Goal: Transaction & Acquisition: Obtain resource

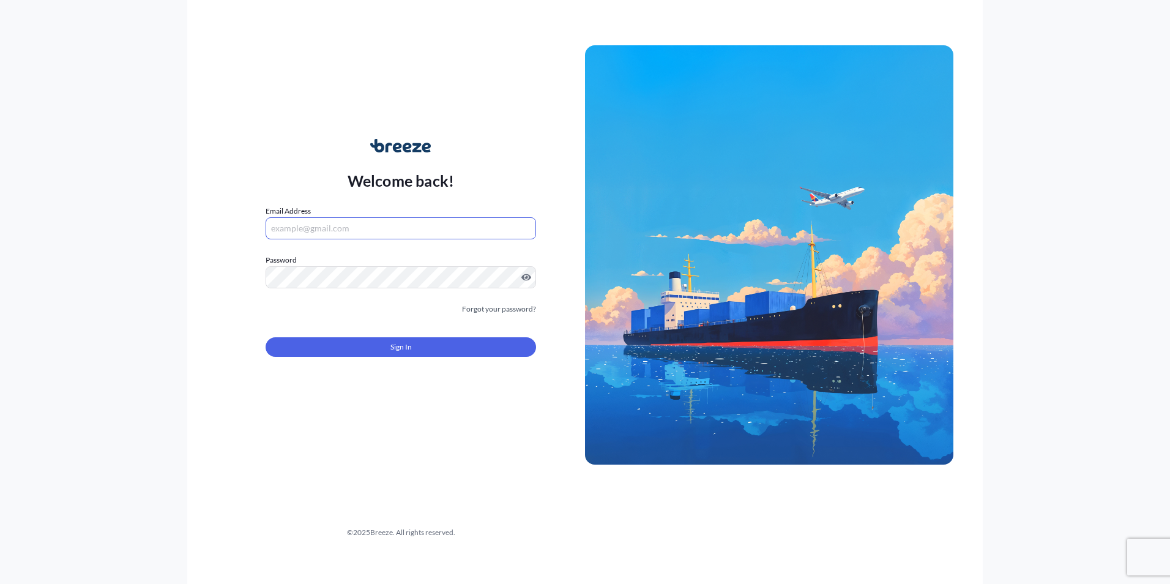
click at [345, 238] on input "Email Address" at bounding box center [400, 228] width 270 height 22
paste input "1fQE8Mwngn"
drag, startPoint x: 328, startPoint y: 226, endPoint x: 235, endPoint y: 220, distance: 93.2
click at [235, 220] on div "Welcome back! Email Address 1fQE8Mwngn Password Must include: Upper & lower cas…" at bounding box center [401, 254] width 368 height 281
type input "[PERSON_NAME][EMAIL_ADDRESS][DOMAIN_NAME]"
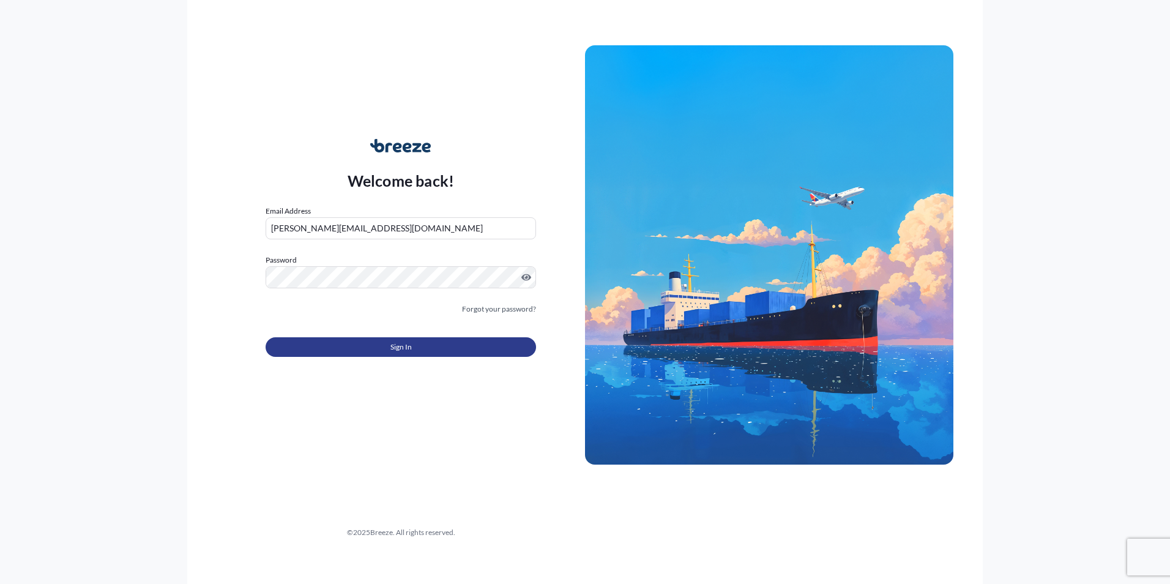
click at [412, 352] on button "Sign In" at bounding box center [400, 347] width 270 height 20
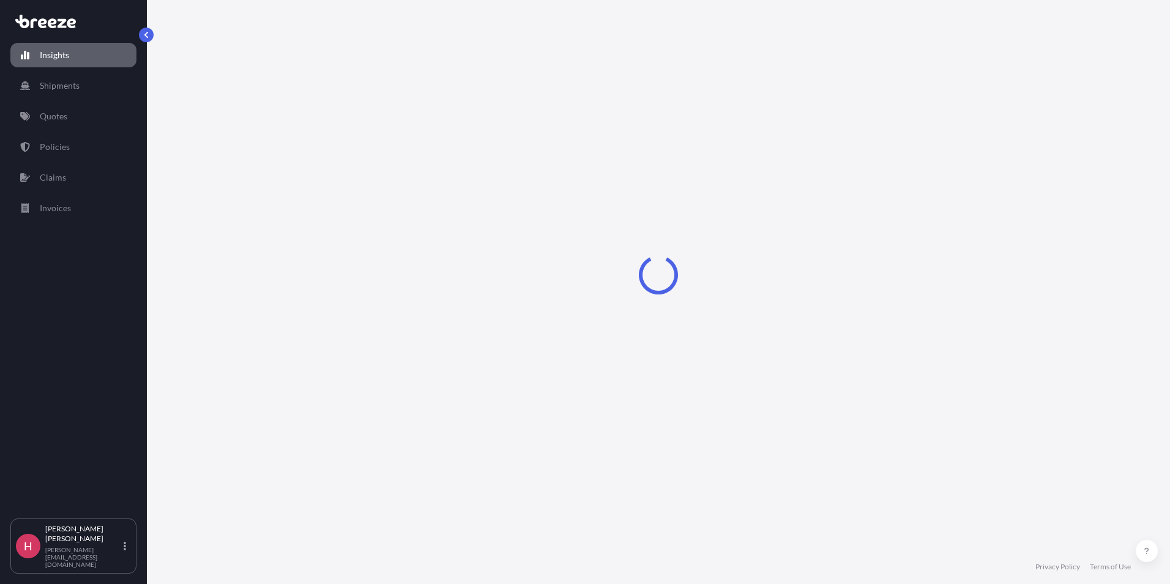
select select "2025"
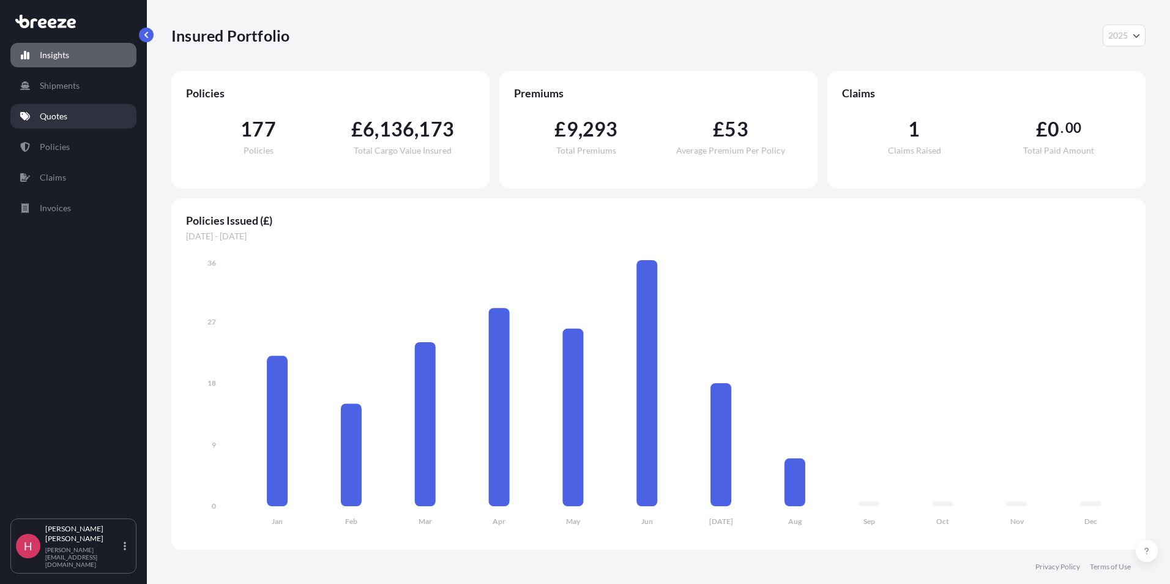
click at [81, 122] on link "Quotes" at bounding box center [73, 116] width 126 height 24
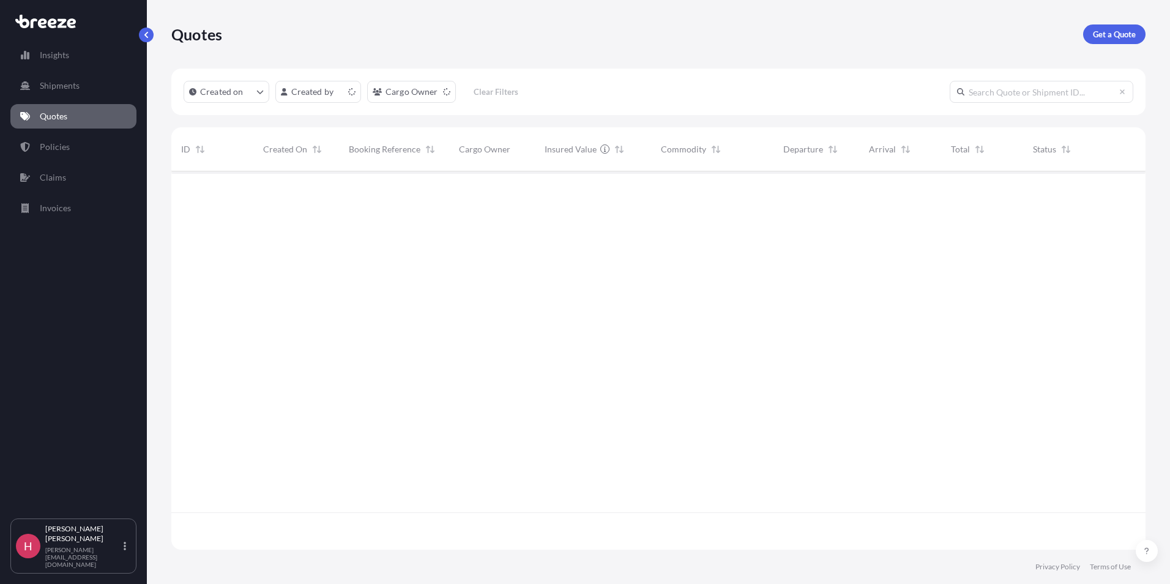
scroll to position [376, 965]
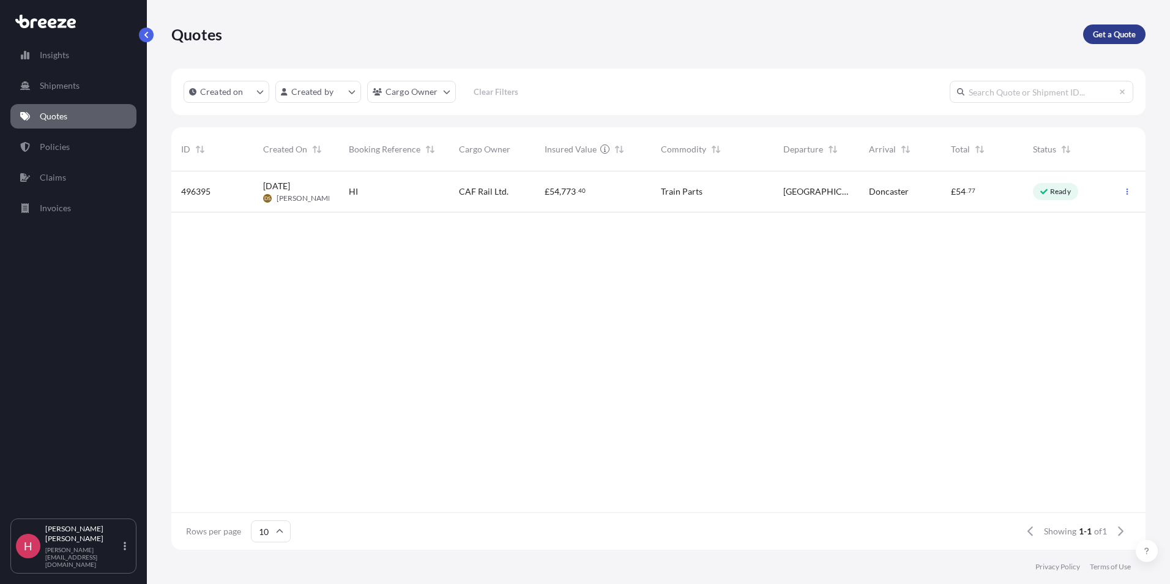
click at [1111, 36] on p "Get a Quote" at bounding box center [1114, 34] width 43 height 12
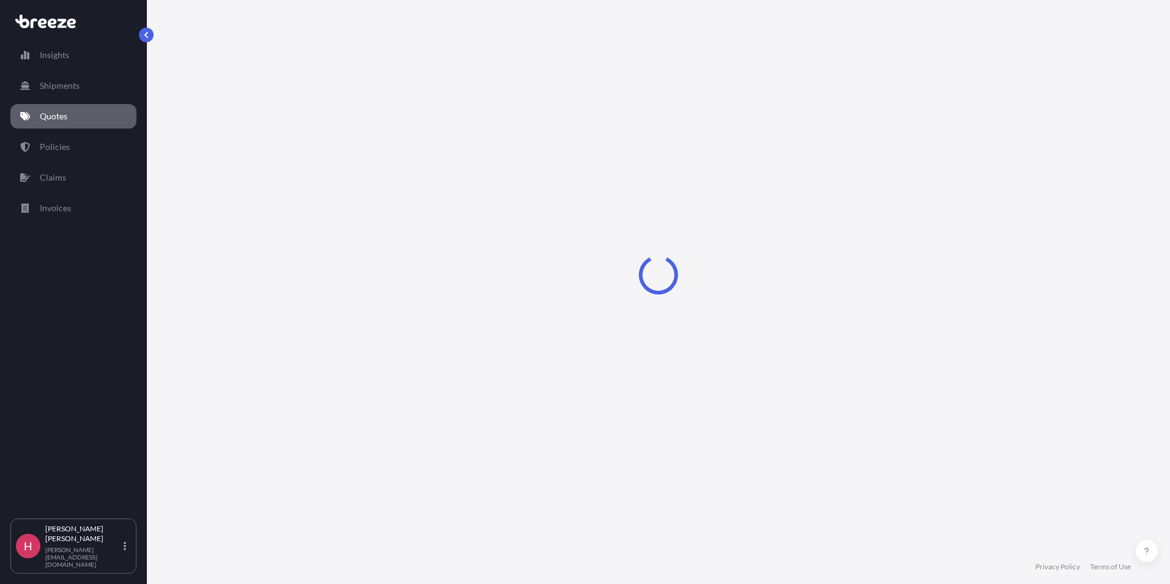
select select "Sea"
select select "1"
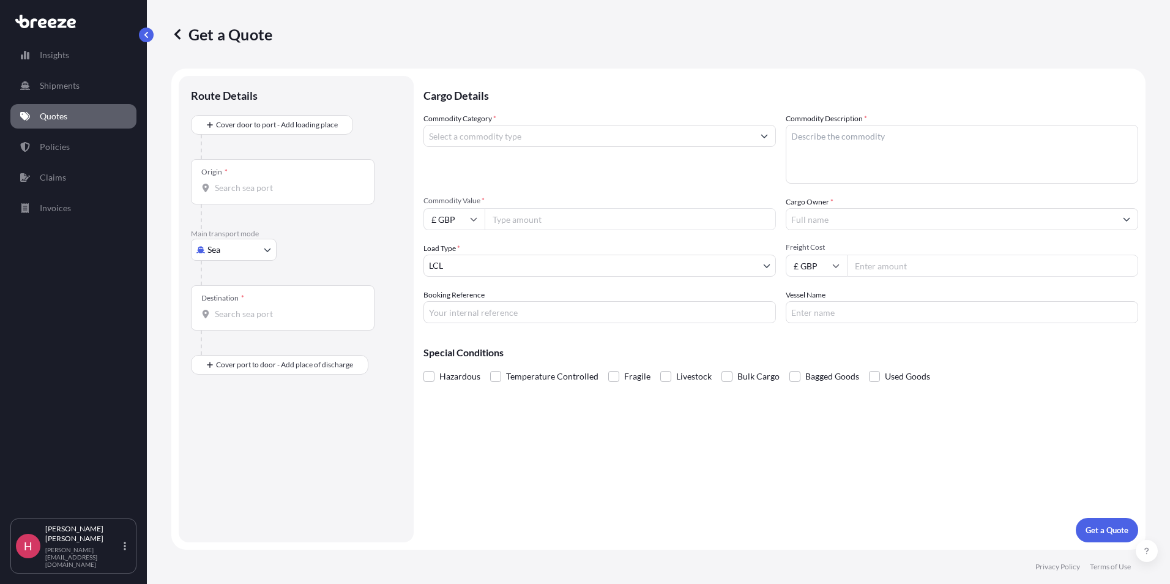
click at [236, 182] on input "Origin *" at bounding box center [287, 188] width 144 height 12
click at [250, 252] on body "0 options available. Insights Shipments Quotes Policies Claims Invoices H Harve…" at bounding box center [585, 292] width 1170 height 584
click at [240, 319] on div "Road" at bounding box center [234, 325] width 76 height 22
select select "Road"
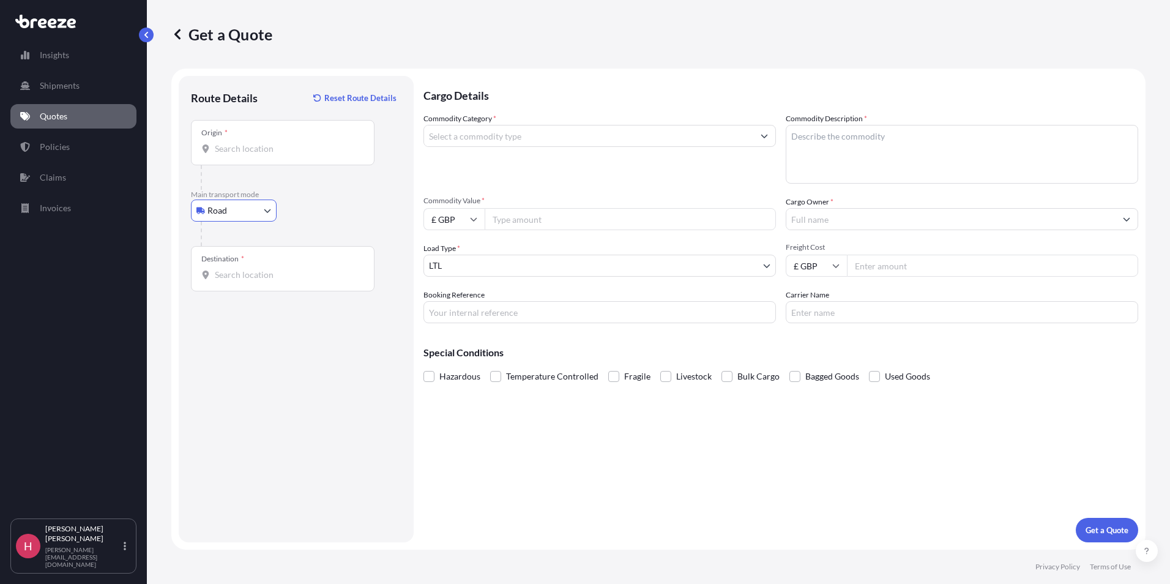
click at [233, 157] on div "Origin *" at bounding box center [283, 142] width 184 height 45
click at [233, 155] on input "Origin *" at bounding box center [287, 149] width 144 height 12
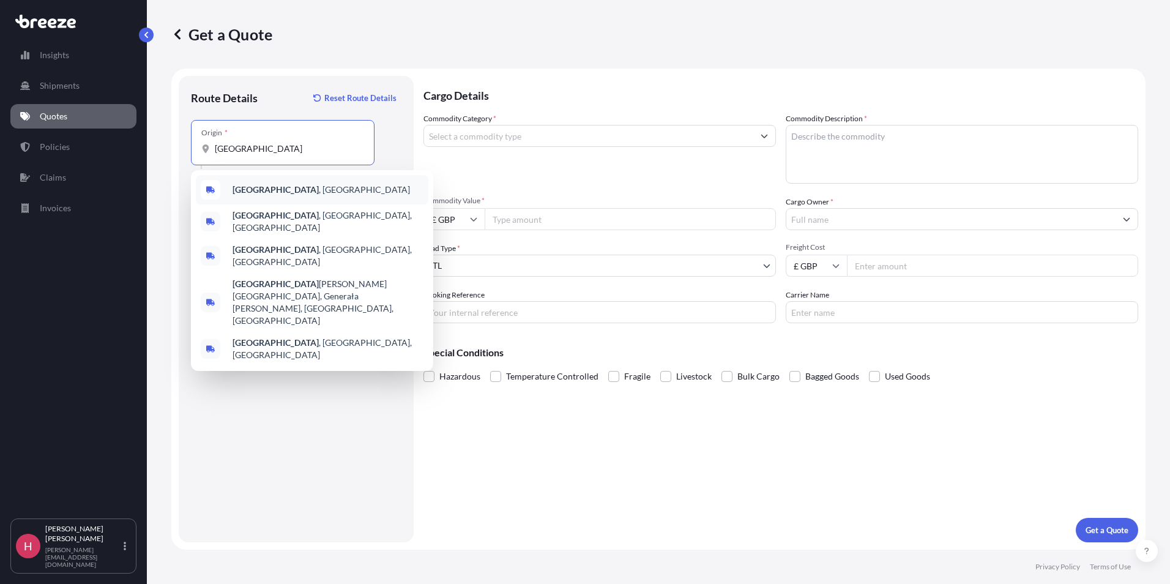
click at [271, 191] on span "[GEOGRAPHIC_DATA] , [GEOGRAPHIC_DATA]" at bounding box center [320, 190] width 177 height 12
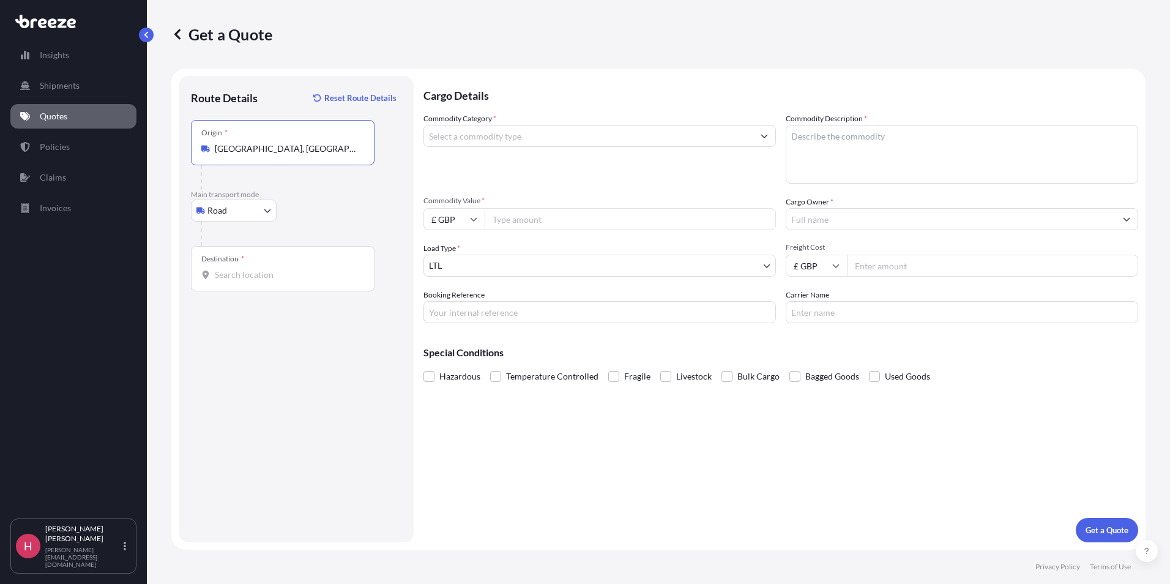
type input "[GEOGRAPHIC_DATA], [GEOGRAPHIC_DATA]"
click at [247, 266] on div "Destination *" at bounding box center [283, 268] width 184 height 45
click at [247, 269] on input "Destination *" at bounding box center [287, 275] width 144 height 12
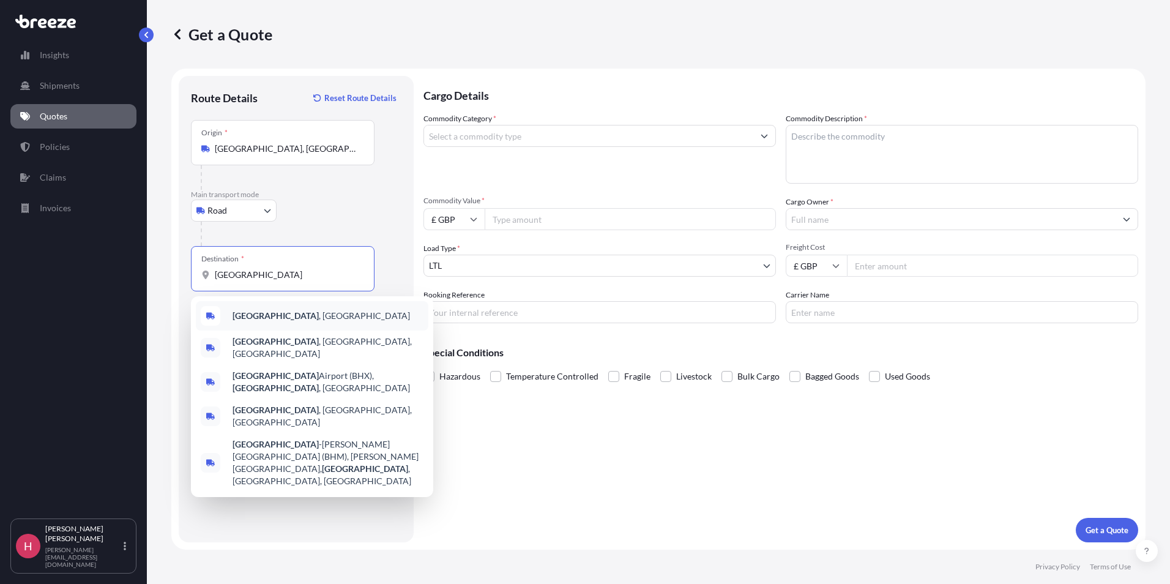
click at [280, 317] on span "[GEOGRAPHIC_DATA] , [GEOGRAPHIC_DATA]" at bounding box center [320, 316] width 177 height 12
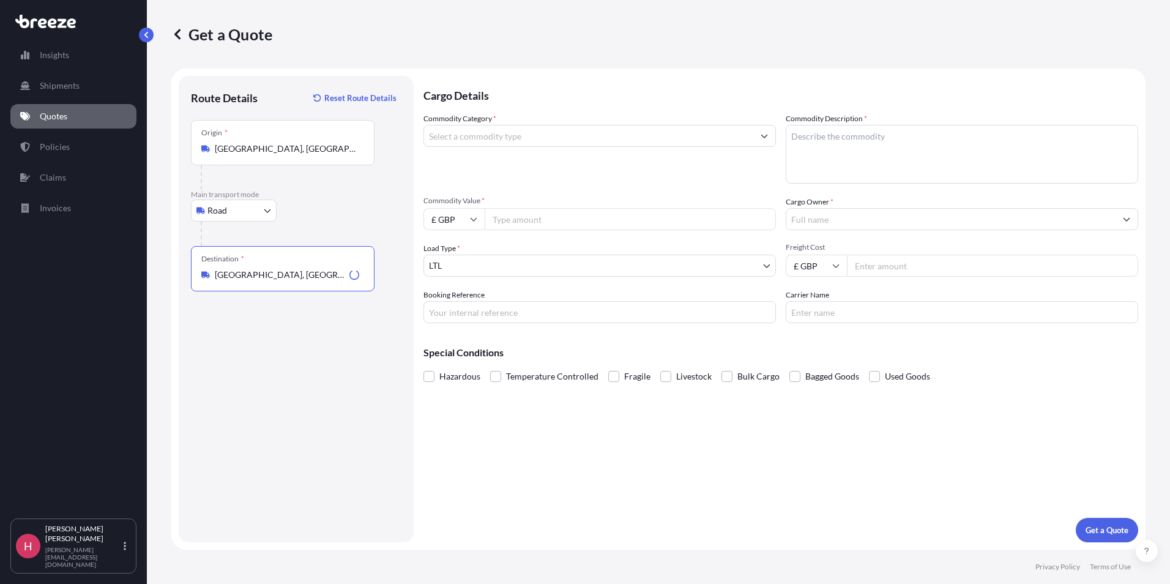
type input "[GEOGRAPHIC_DATA], [GEOGRAPHIC_DATA]"
click at [480, 136] on input "Commodity Category *" at bounding box center [588, 136] width 329 height 22
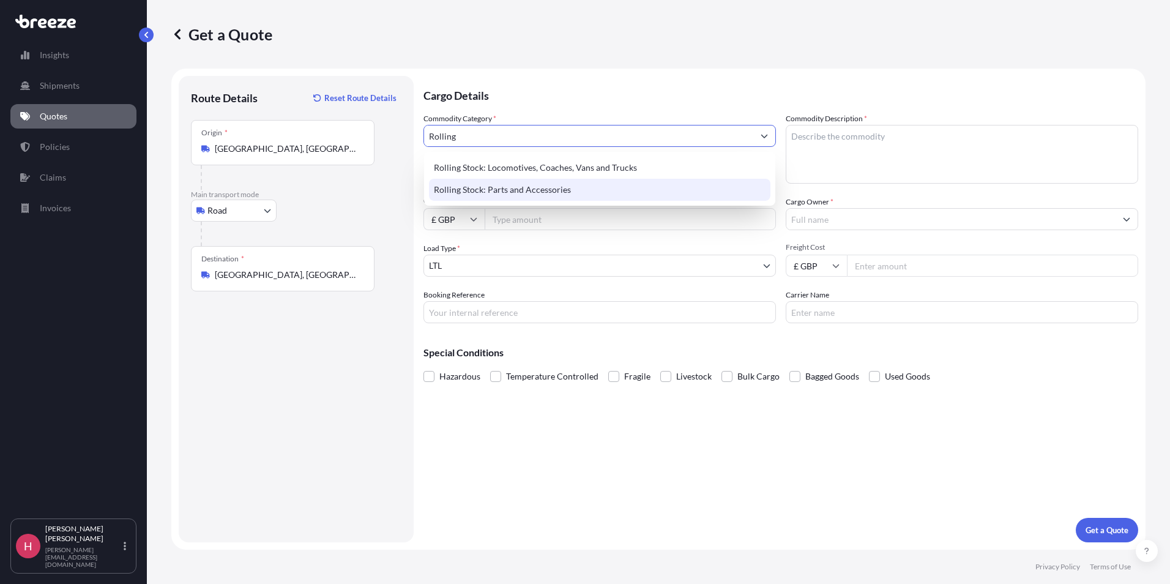
click at [514, 187] on div "Rolling Stock: Parts and Accessories" at bounding box center [599, 190] width 341 height 22
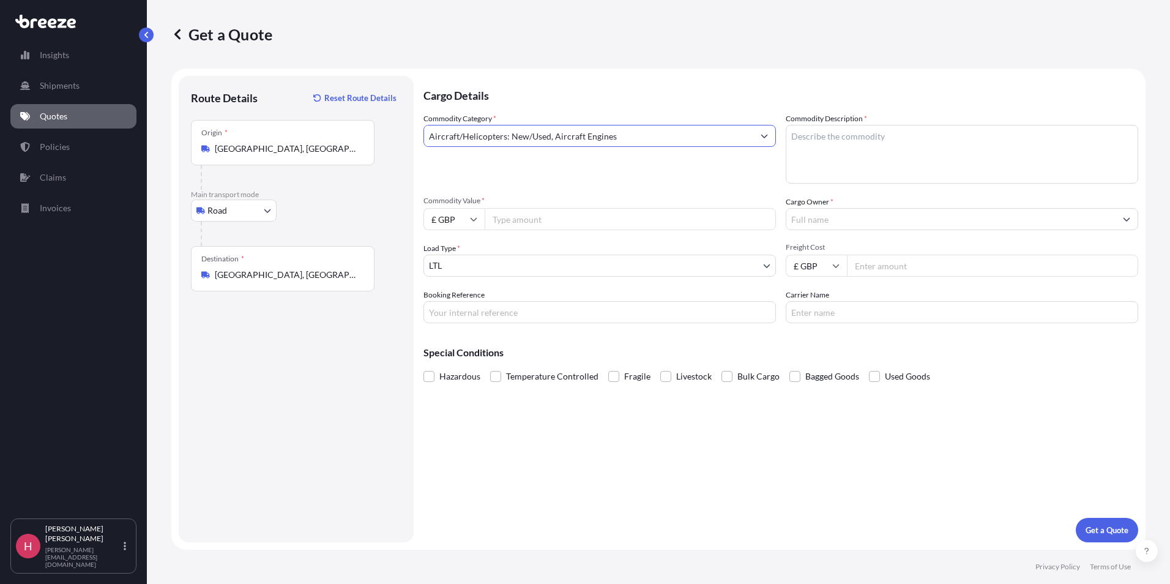
drag, startPoint x: 673, startPoint y: 135, endPoint x: 335, endPoint y: 136, distance: 338.3
click at [335, 136] on form "Route Details Reset Route Details Place of loading Road Road Rail Origin * [GEO…" at bounding box center [658, 309] width 974 height 481
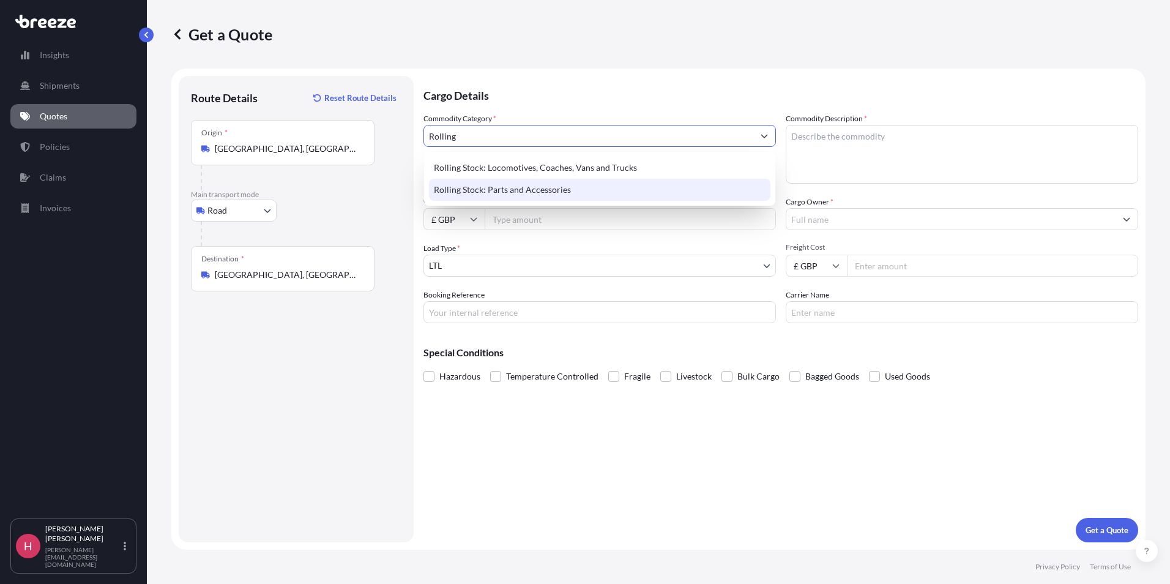
click at [519, 191] on div "Rolling Stock: Parts and Accessories" at bounding box center [599, 190] width 341 height 22
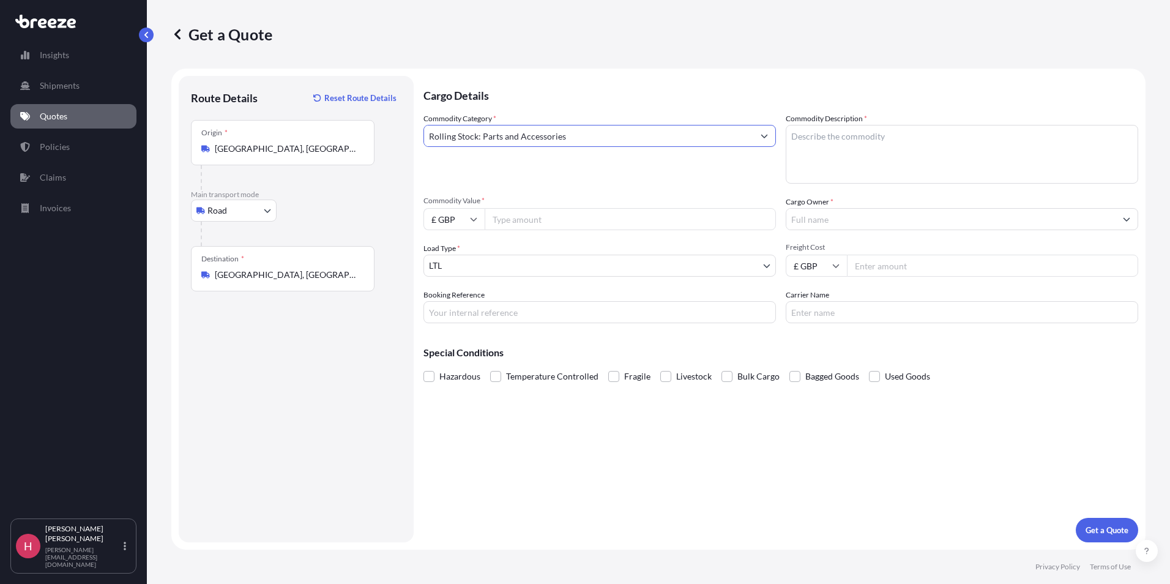
type input "Rolling Stock: Parts and Accessories"
click at [872, 126] on textarea "Commodity Description *" at bounding box center [961, 154] width 352 height 59
type textarea "Rail Parts"
click at [811, 211] on input "Cargo Owner *" at bounding box center [950, 219] width 329 height 22
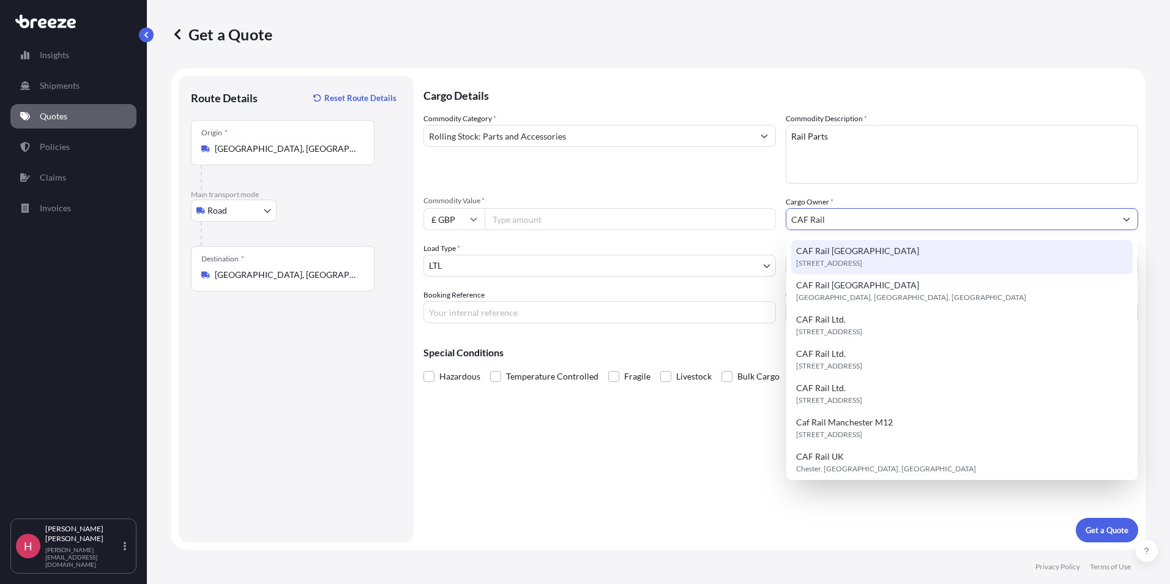
click at [862, 262] on span "[STREET_ADDRESS]" at bounding box center [829, 263] width 66 height 12
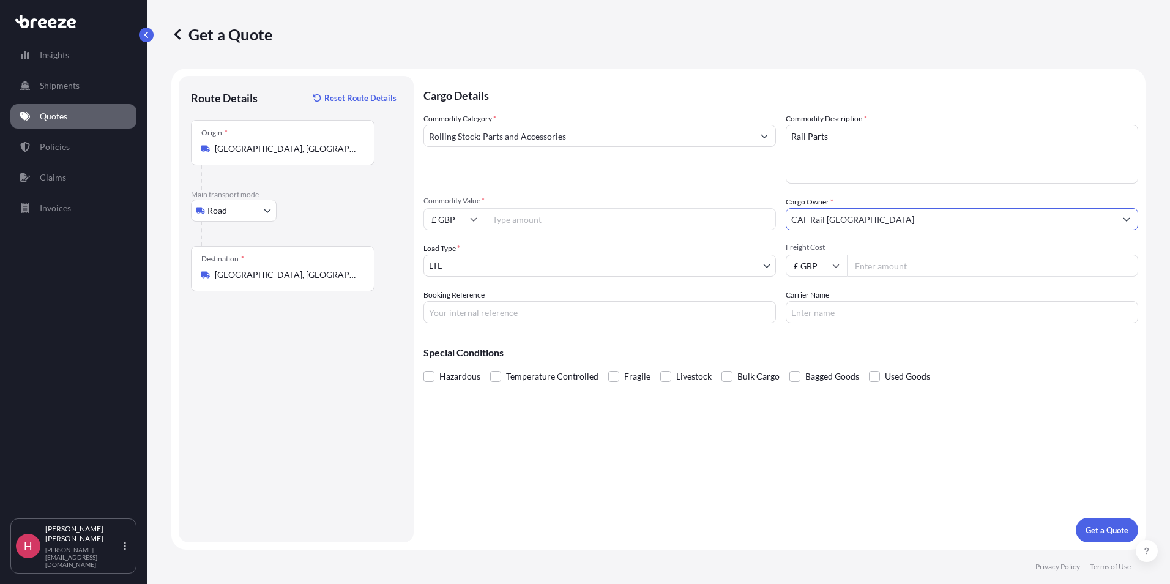
type input "CAF Rail [GEOGRAPHIC_DATA]"
click at [498, 318] on input "Booking Reference" at bounding box center [599, 312] width 352 height 22
type input "HI85018"
click at [916, 320] on input "Carrier Name" at bounding box center [961, 312] width 352 height 22
type input "Mercury"
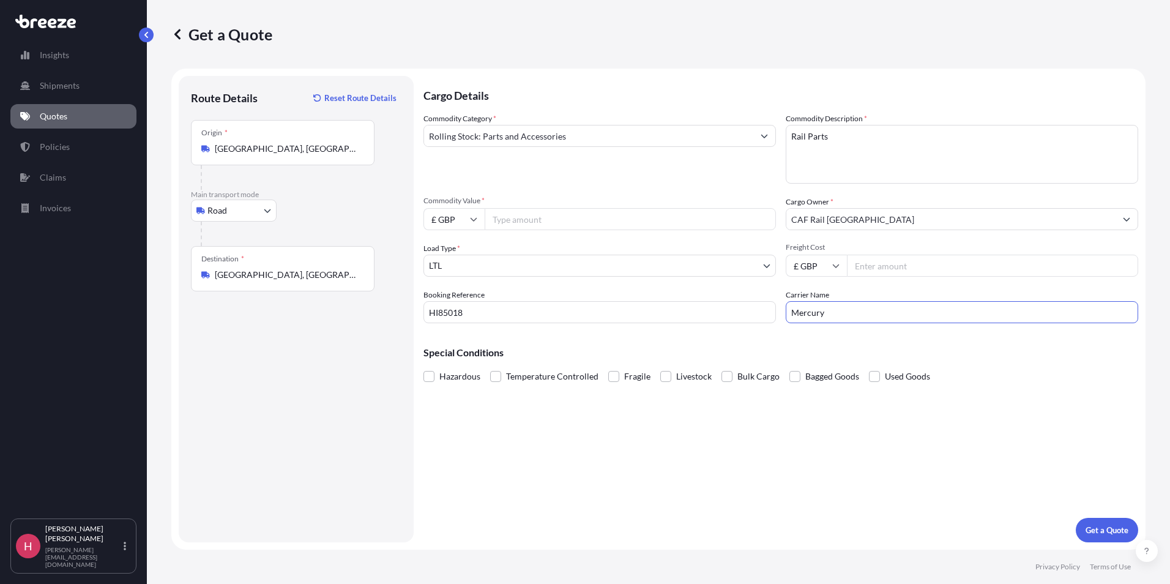
click at [526, 221] on input "Commodity Value *" at bounding box center [629, 219] width 291 height 22
type input "6241"
click at [447, 221] on input "£ GBP" at bounding box center [453, 219] width 61 height 22
click at [448, 251] on div "€ EUR" at bounding box center [453, 252] width 51 height 23
type input "€ EUR"
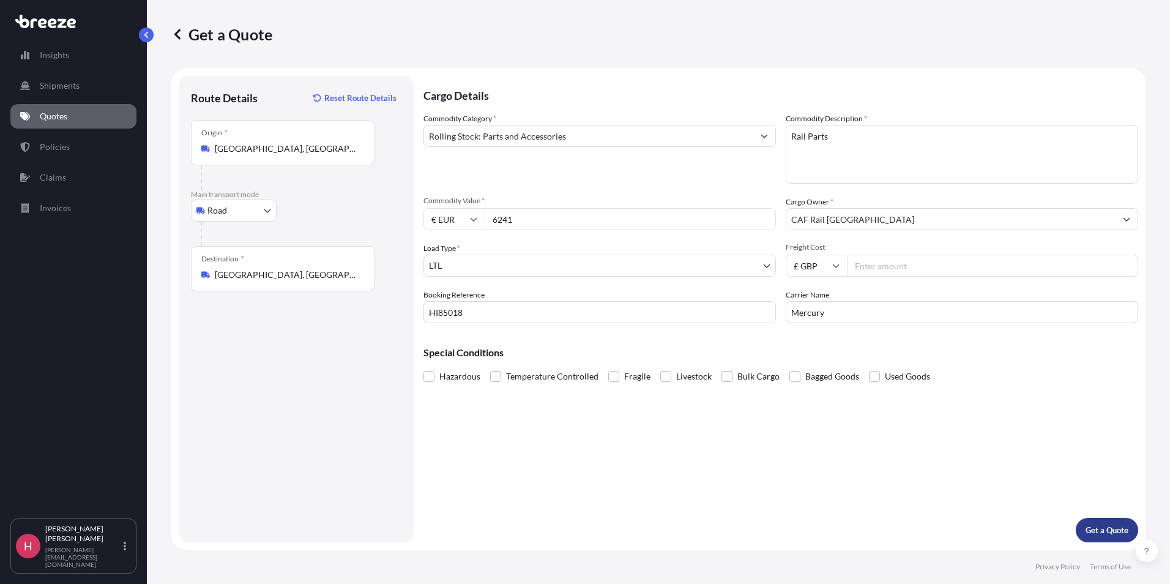
click at [1097, 535] on p "Get a Quote" at bounding box center [1106, 530] width 43 height 12
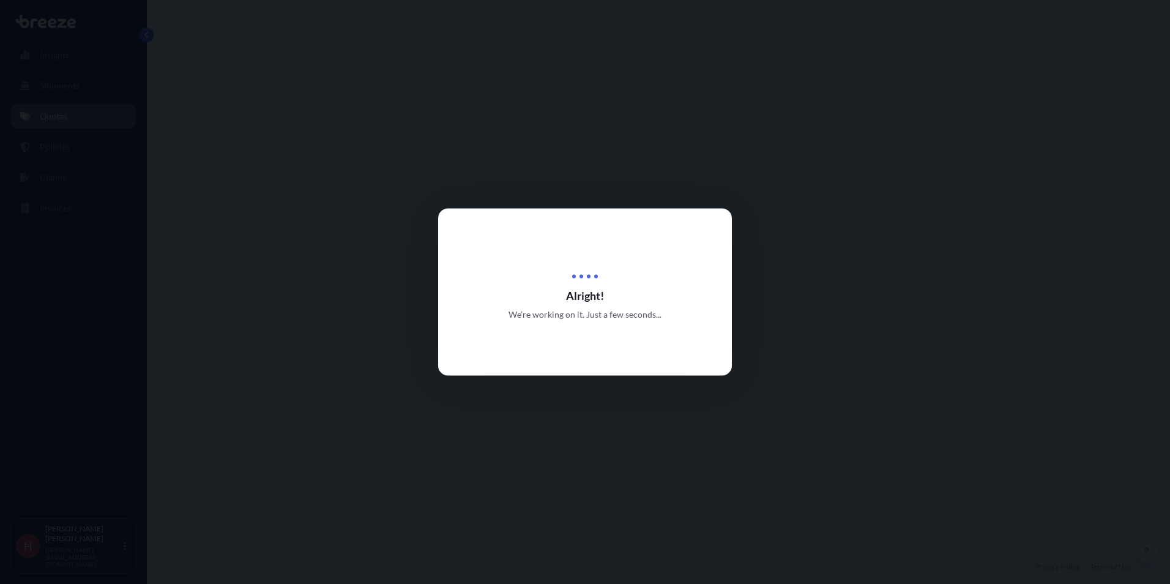
select select "Road"
select select "1"
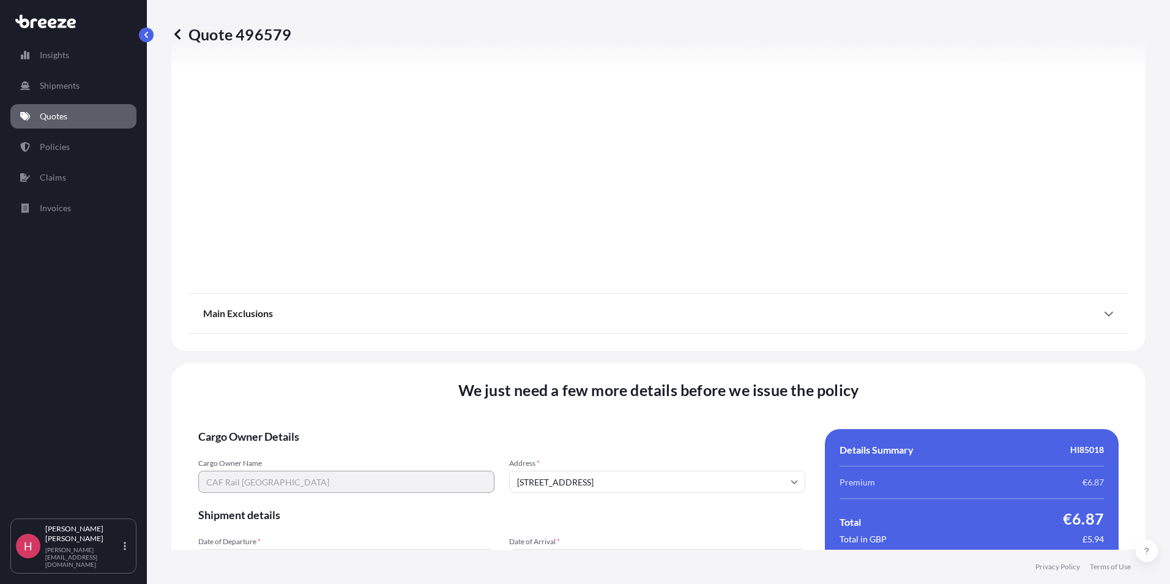
scroll to position [1346, 0]
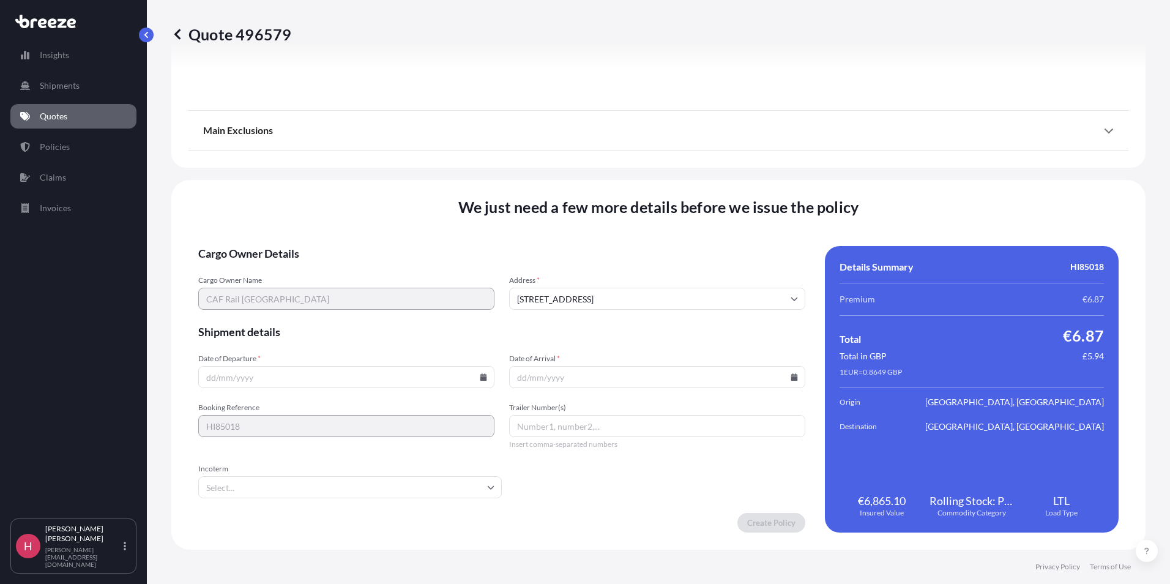
click at [250, 373] on input "Date of Departure *" at bounding box center [346, 377] width 296 height 22
type input "[DATE]"
click at [516, 376] on input "Date of Arrival *" at bounding box center [657, 377] width 296 height 22
type input "[DATE]"
click at [334, 480] on input "Incoterm" at bounding box center [349, 487] width 303 height 22
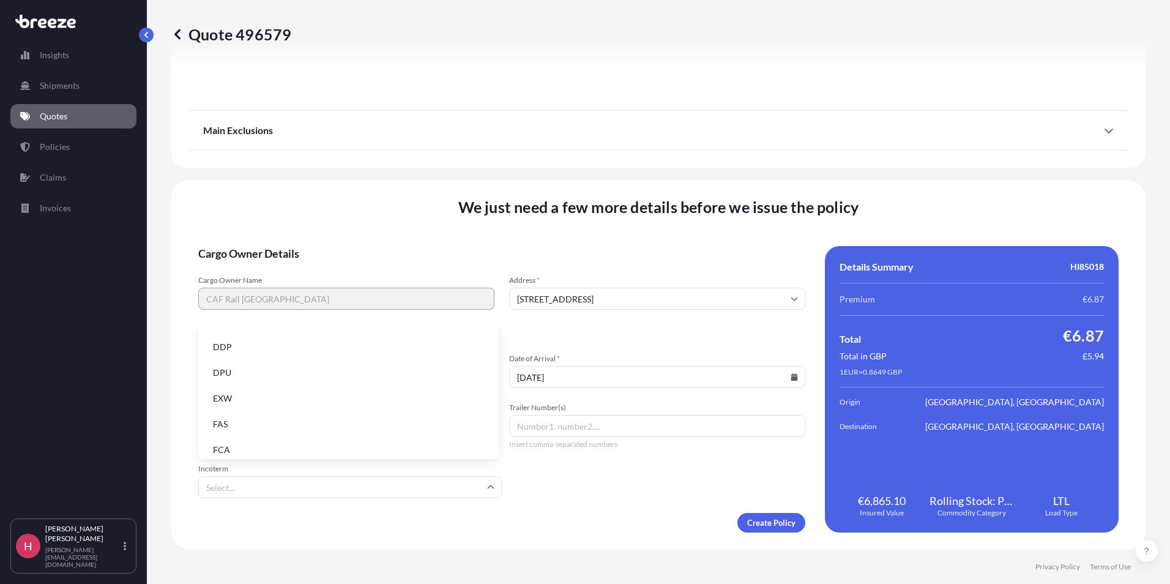
scroll to position [155, 0]
click at [231, 368] on li "EXW" at bounding box center [348, 365] width 291 height 23
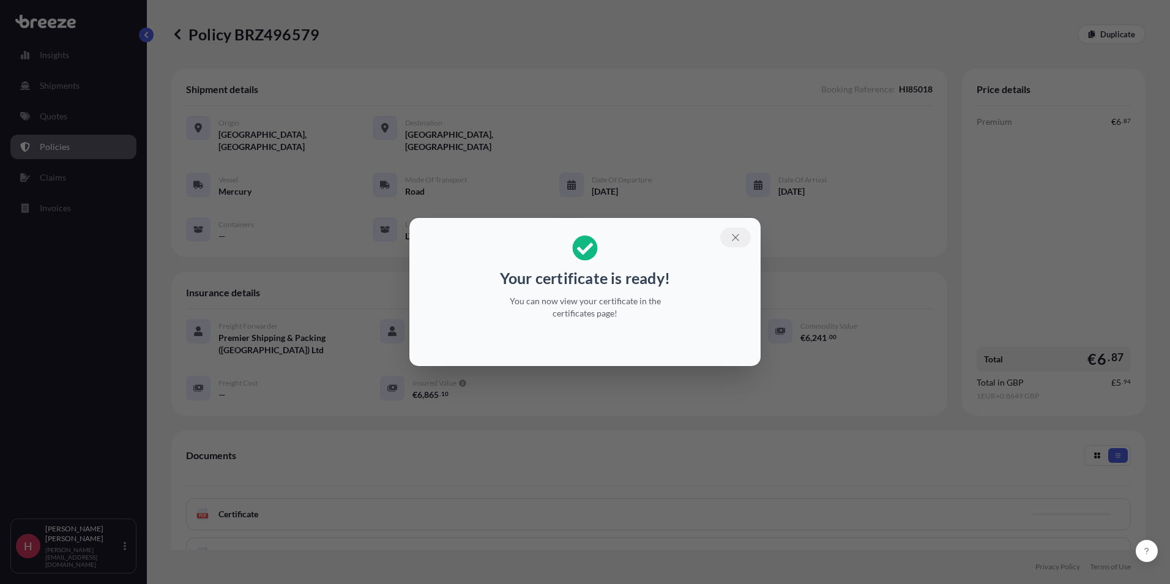
click at [738, 237] on icon "button" at bounding box center [735, 237] width 11 height 11
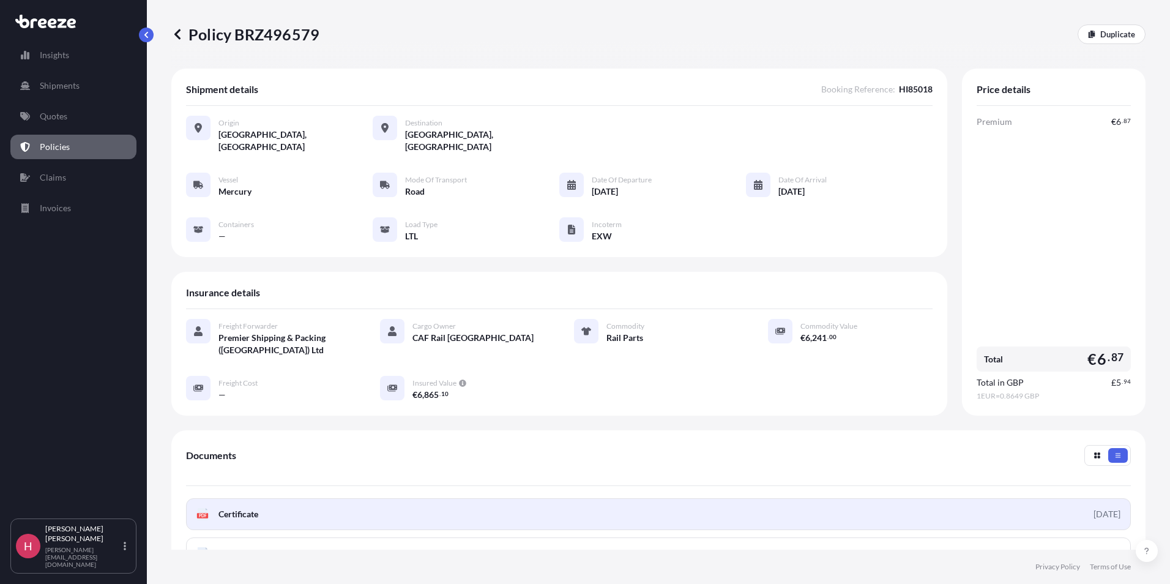
click at [723, 498] on link "PDF Certificate [DATE]" at bounding box center [658, 514] width 944 height 32
